Goal: Navigation & Orientation: Find specific page/section

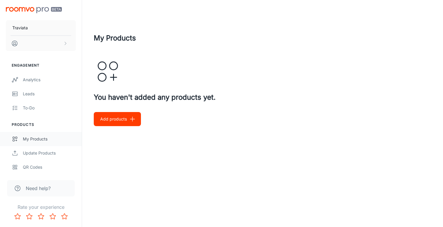
click at [40, 139] on div "My Products" at bounding box center [49, 139] width 53 height 6
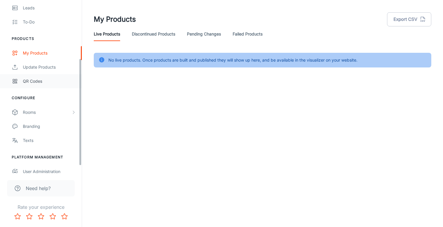
scroll to position [106, 0]
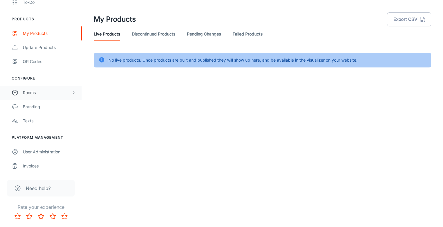
click at [57, 90] on div "Rooms" at bounding box center [47, 92] width 48 height 6
click at [49, 104] on div "My Rooms" at bounding box center [49, 107] width 53 height 6
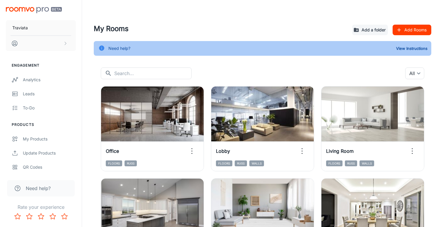
scroll to position [65, 0]
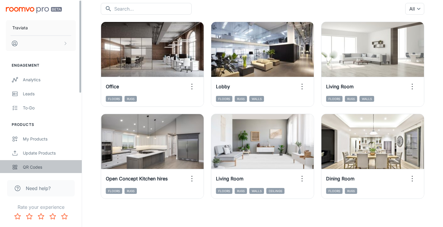
click at [33, 166] on div "QR Codes" at bounding box center [49, 167] width 53 height 6
